Goal: Check status: Check status

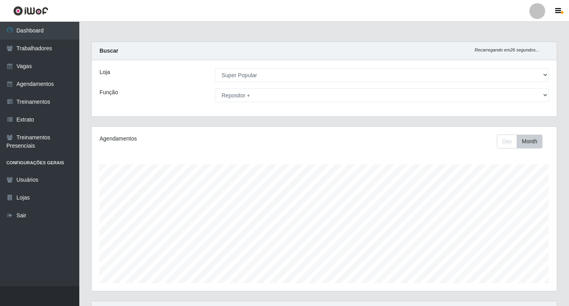
select select "537"
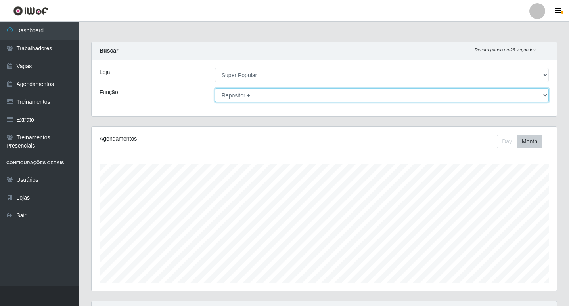
click at [284, 97] on select "[Selecione...] Repositor Repositor + Repositor ++" at bounding box center [382, 95] width 334 height 14
select select "24"
click at [215, 88] on select "[Selecione...] Repositor Repositor + Repositor ++" at bounding box center [382, 95] width 334 height 14
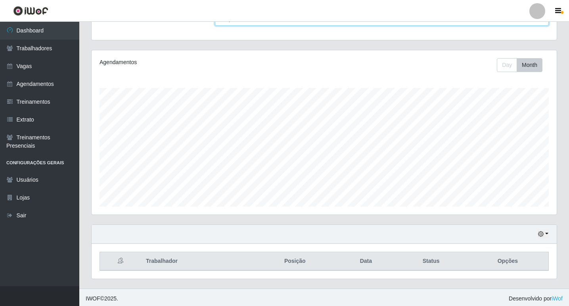
scroll to position [79, 0]
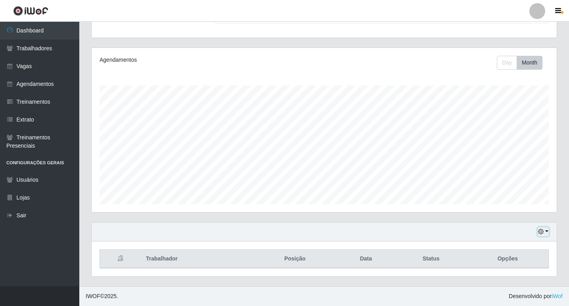
click at [540, 228] on button "button" at bounding box center [543, 232] width 11 height 9
click at [518, 202] on button "1 Semana" at bounding box center [517, 202] width 63 height 17
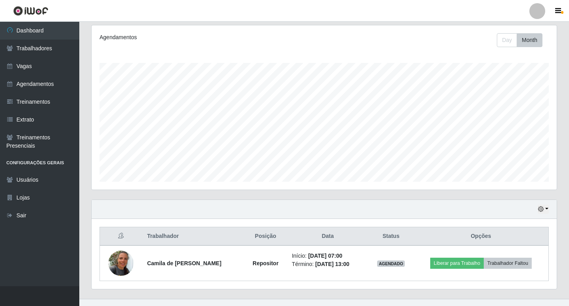
scroll to position [114, 0]
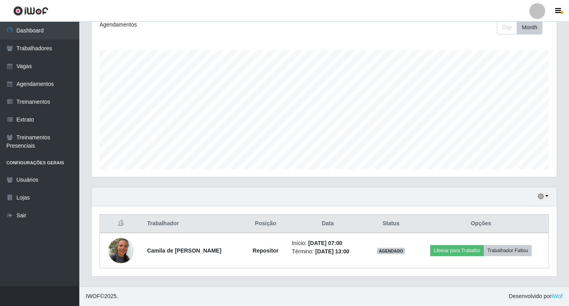
click at [537, 203] on div "Hoje 1 dia 3 dias 1 Semana Não encerrados" at bounding box center [324, 197] width 465 height 19
click at [537, 196] on div "Hoje 1 dia 3 dias 1 Semana Não encerrados" at bounding box center [324, 197] width 465 height 19
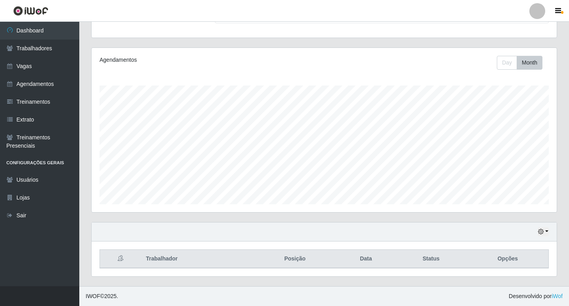
scroll to position [79, 0]
click at [542, 231] on icon "button" at bounding box center [541, 232] width 6 height 6
click at [514, 217] on button "Não encerrados" at bounding box center [517, 219] width 63 height 16
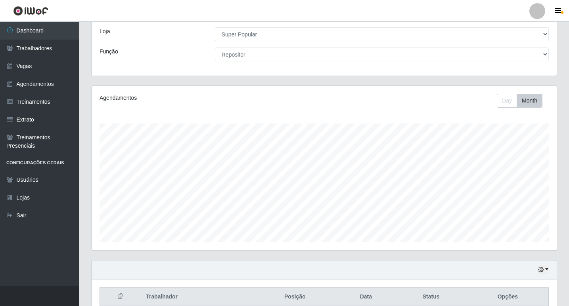
scroll to position [79, 0]
